Goal: Information Seeking & Learning: Learn about a topic

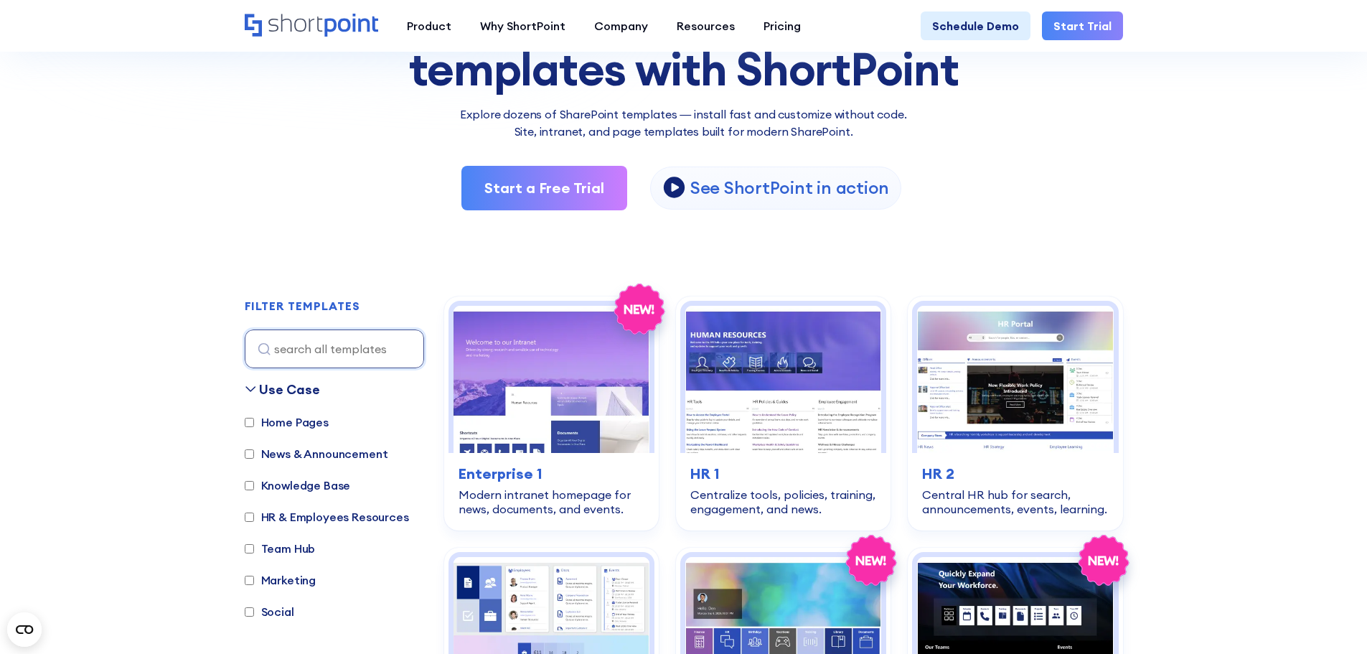
scroll to position [215, 0]
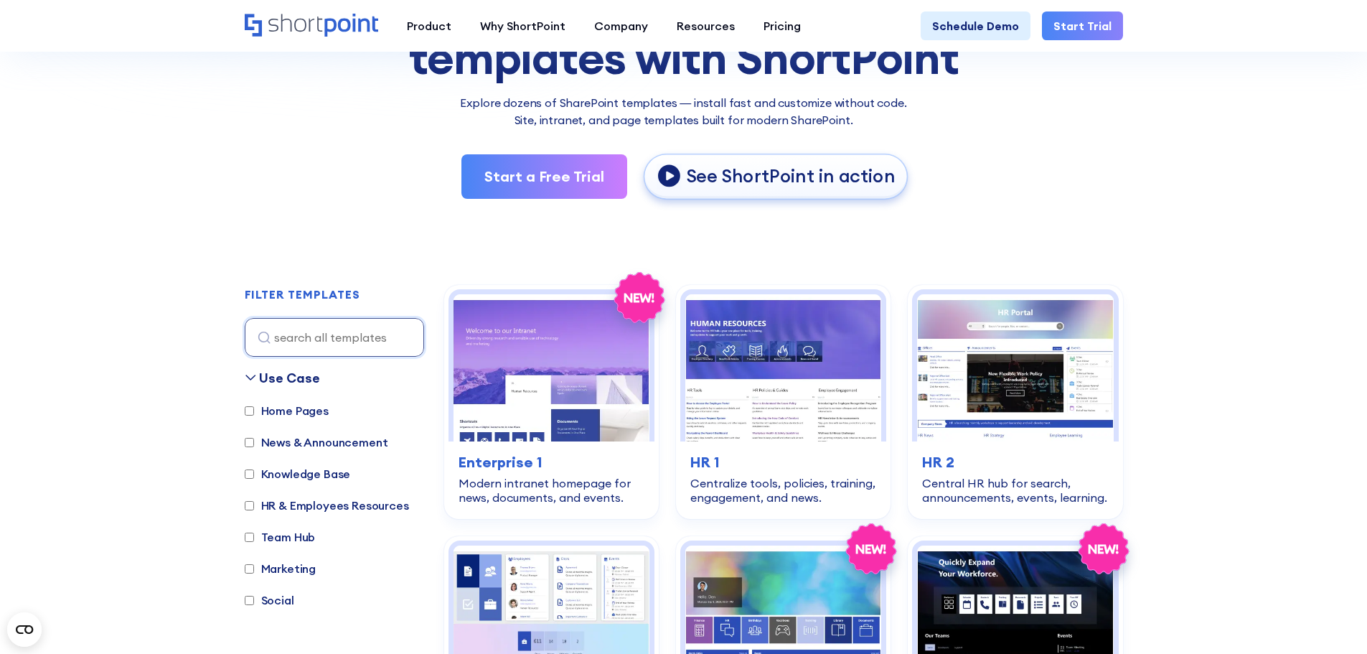
click at [815, 174] on p "See ShortPoint in action" at bounding box center [790, 177] width 209 height 24
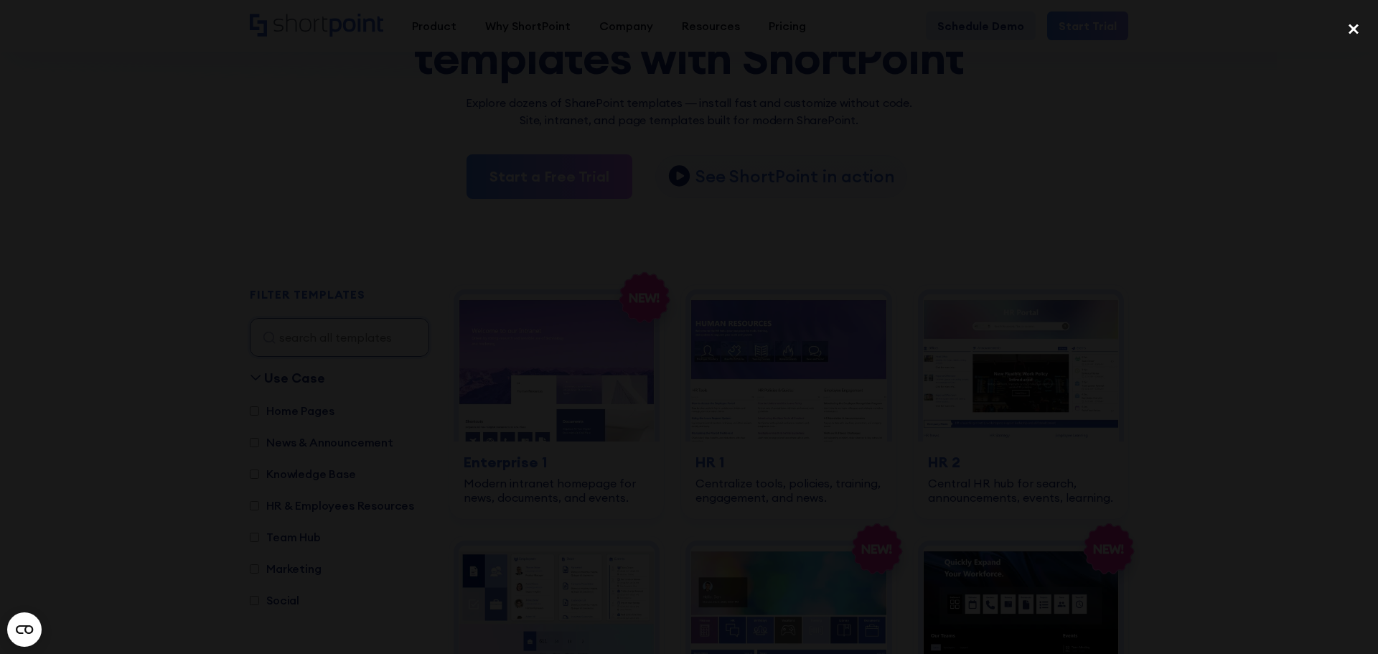
click at [1350, 32] on div "close lightbox" at bounding box center [1353, 29] width 49 height 32
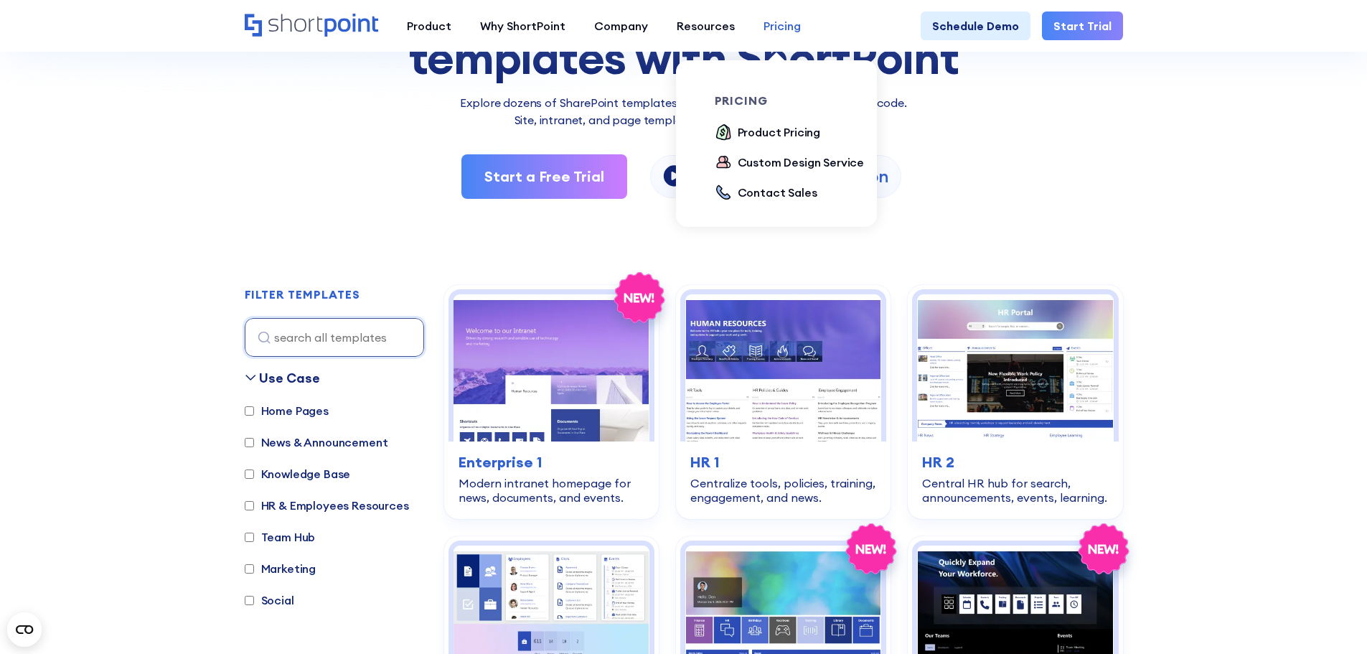
click at [775, 37] on link "Pricing" at bounding box center [782, 25] width 66 height 29
click at [761, 133] on div "Product Pricing" at bounding box center [779, 131] width 83 height 17
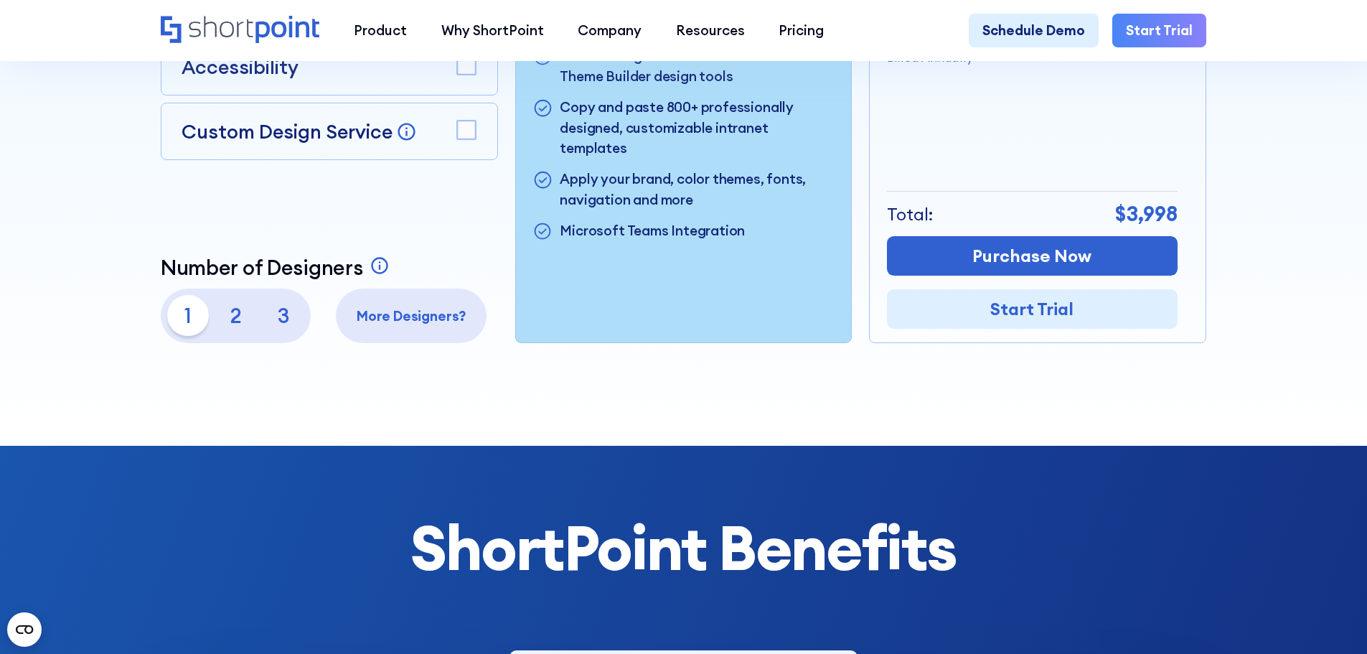
scroll to position [72, 0]
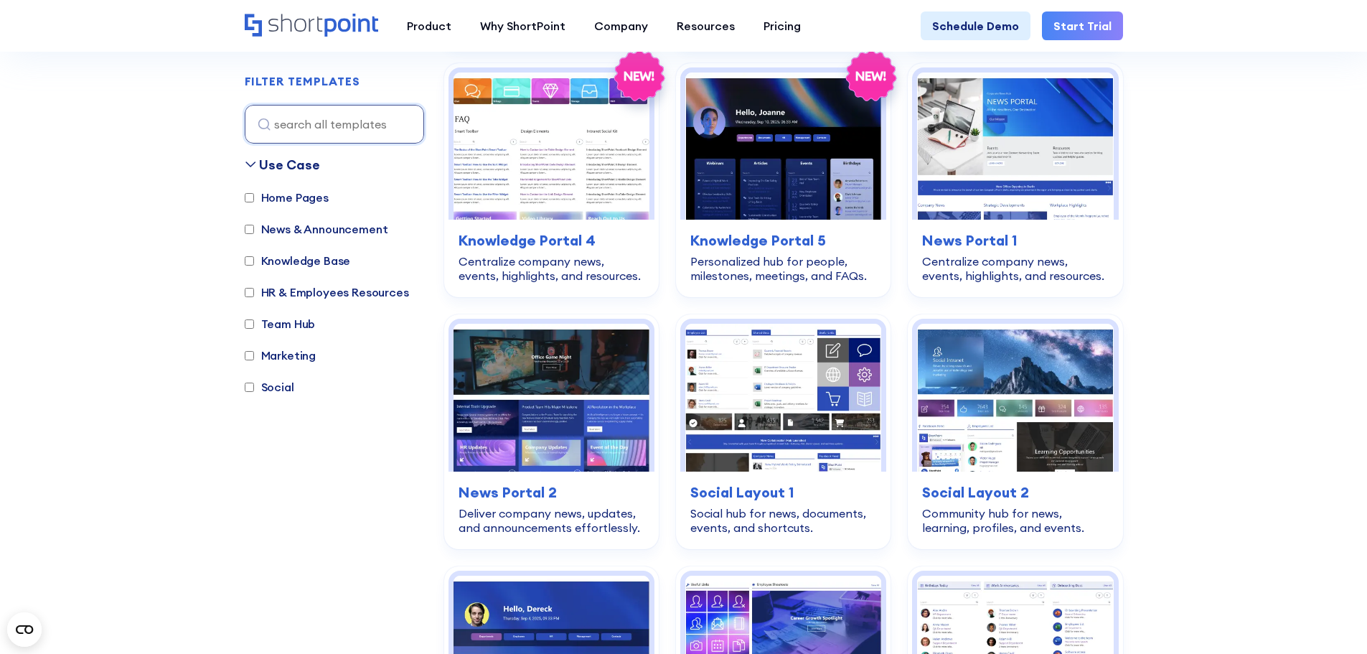
scroll to position [1728, 0]
